Goal: Book appointment/travel/reservation

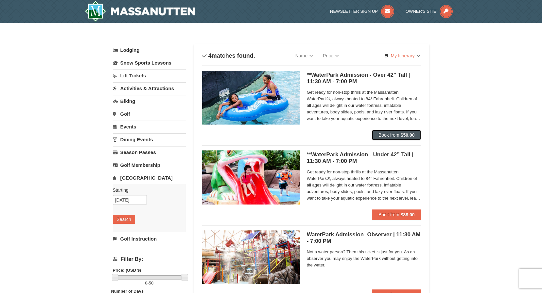
click at [410, 137] on strong "$50.00" at bounding box center [408, 134] width 14 height 5
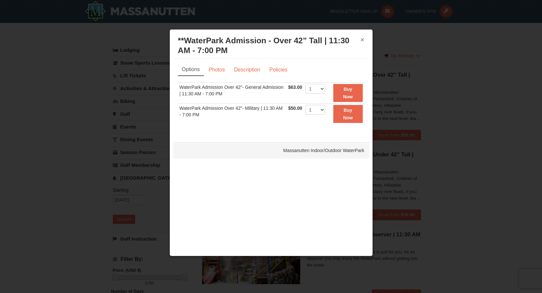
click at [364, 38] on button "×" at bounding box center [363, 39] width 4 height 7
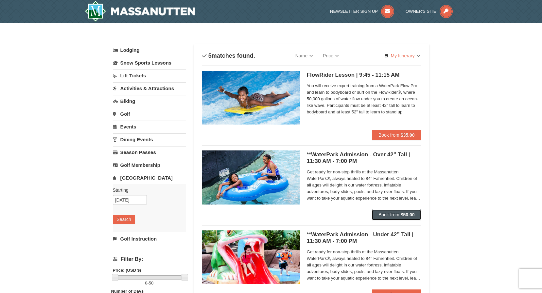
click at [401, 212] on strong "$50.00" at bounding box center [408, 214] width 14 height 5
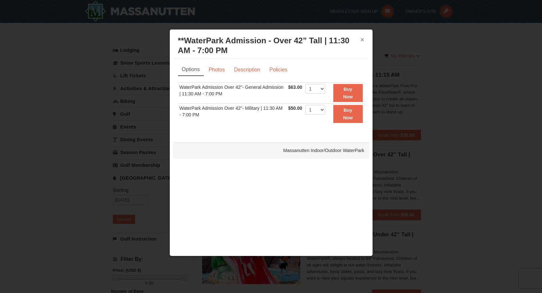
click at [364, 39] on button "×" at bounding box center [363, 39] width 4 height 7
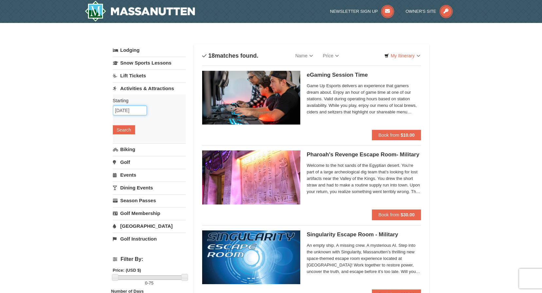
click at [128, 109] on input "10/31/2025" at bounding box center [130, 110] width 34 height 10
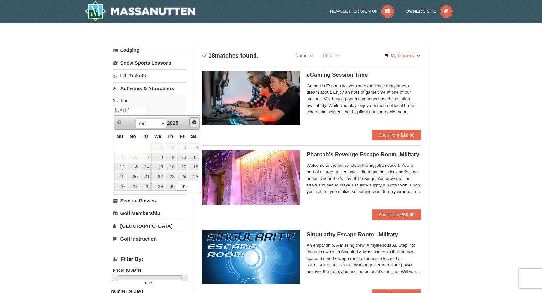
click at [193, 121] on span "Next" at bounding box center [194, 121] width 5 height 5
click at [194, 144] on link "1" at bounding box center [193, 147] width 11 height 9
type input "[DATE]"
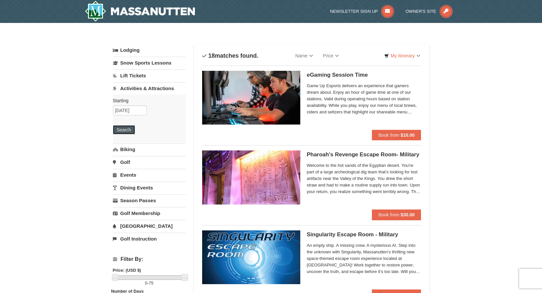
click at [123, 131] on button "Search" at bounding box center [124, 129] width 22 height 9
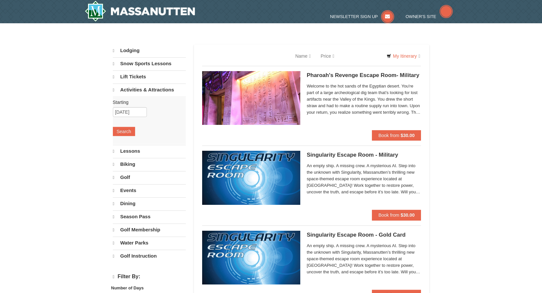
select select "10"
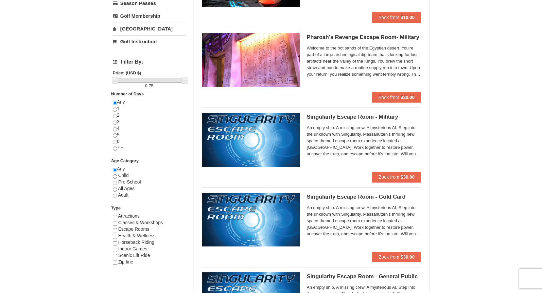
scroll to position [1, 0]
